Goal: Complete application form

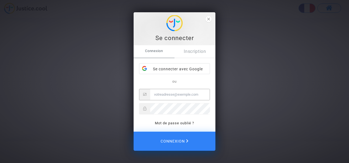
click at [178, 93] on input "Email" at bounding box center [180, 94] width 60 height 11
type input "marc.bodet@outlook.fr"
click at [134, 132] on button "Connexion" at bounding box center [175, 141] width 82 height 19
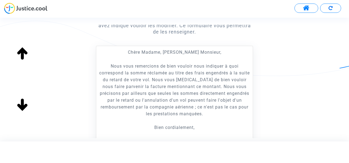
scroll to position [190, 0]
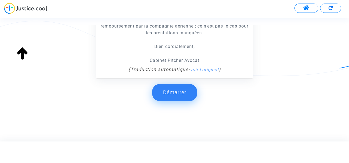
click at [184, 89] on button "Démarrer" at bounding box center [174, 92] width 45 height 17
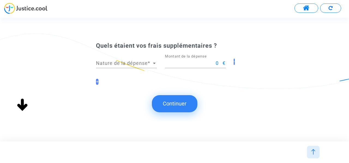
click at [153, 65] on div at bounding box center [154, 63] width 5 height 5
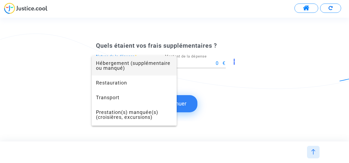
click at [145, 70] on span "Hébergement (supplémentaire ou manqué)" at bounding box center [134, 66] width 76 height 20
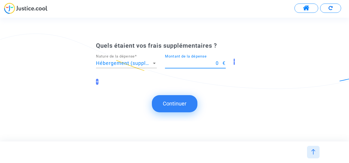
click at [218, 65] on input "0" at bounding box center [194, 63] width 58 height 5
type input "0"
type input "70.86"
click at [177, 105] on button "Continuer" at bounding box center [175, 103] width 46 height 17
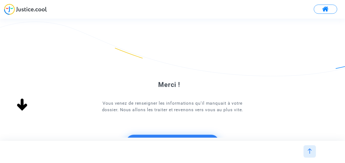
scroll to position [52, 0]
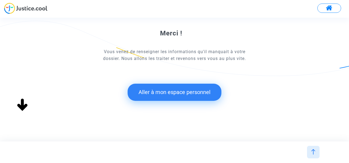
click at [204, 93] on button "Aller à mon espace personnel" at bounding box center [175, 92] width 94 height 17
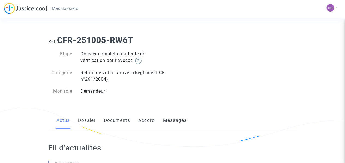
click at [111, 118] on link "Documents" at bounding box center [117, 121] width 26 height 18
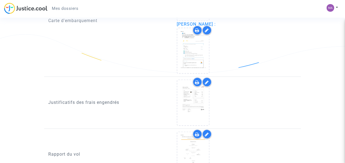
scroll to position [491, 0]
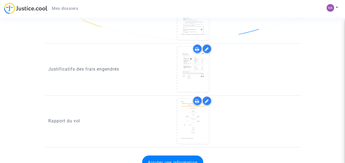
click at [223, 69] on div at bounding box center [234, 69] width 115 height 46
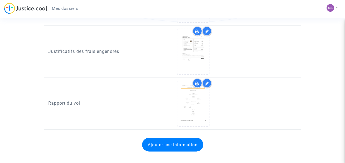
scroll to position [516, 0]
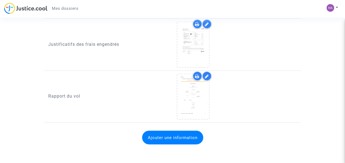
click at [160, 134] on button "Ajouter une information" at bounding box center [172, 138] width 61 height 14
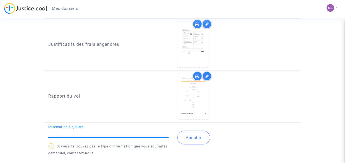
scroll to position [527, 0]
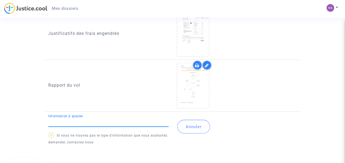
click at [80, 121] on input "Information à ajouter" at bounding box center [108, 122] width 120 height 5
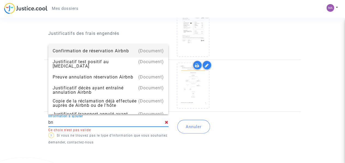
type input "b"
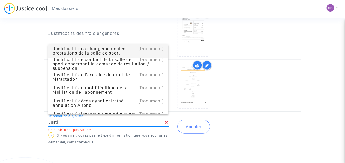
type input "Justi"
click at [247, 106] on div at bounding box center [234, 86] width 115 height 46
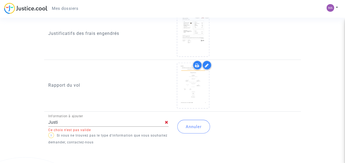
click at [167, 123] on icon at bounding box center [167, 122] width 4 height 4
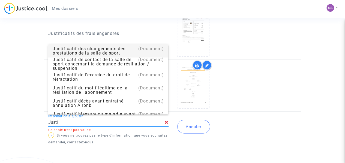
click at [189, 125] on button "Annuler" at bounding box center [193, 127] width 33 height 14
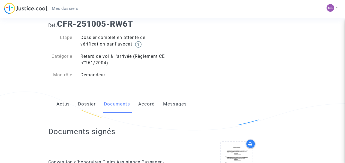
scroll to position [0, 0]
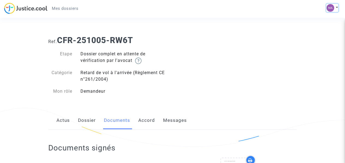
click at [329, 9] on img at bounding box center [331, 8] width 8 height 8
click at [315, 37] on link "Déconnexion" at bounding box center [316, 36] width 43 height 9
